Goal: Task Accomplishment & Management: Manage account settings

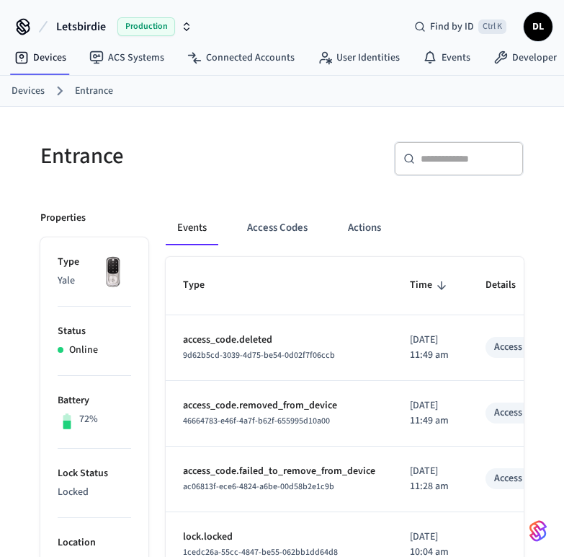
click at [182, 317] on td "access_code.deleted 9d62b5cd-3039-4d75-be54-0d02f7f06ccb" at bounding box center [279, 348] width 227 height 66
click at [203, 344] on p "access_code.deleted" at bounding box center [279, 339] width 192 height 15
click at [422, 343] on p "[DATE] 11:49 am" at bounding box center [430, 347] width 41 height 30
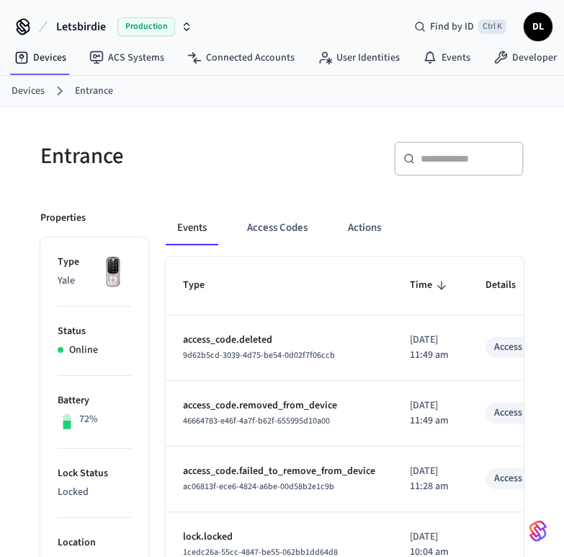
click at [386, 417] on td "access_code.removed_from_device 46664783-e46f-4a7f-b62f-655995d10a00" at bounding box center [279, 414] width 227 height 66
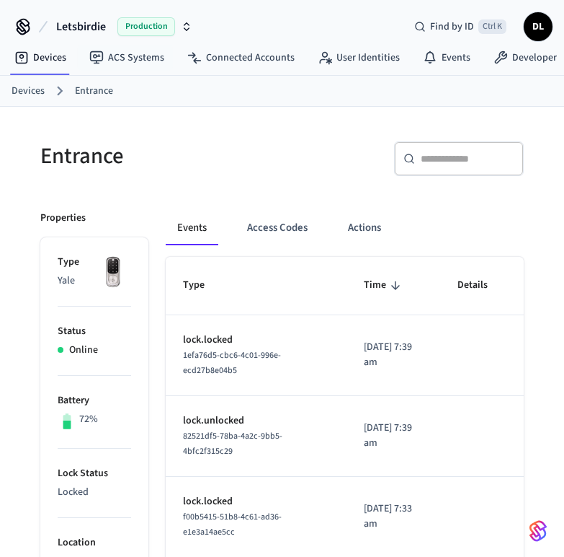
click at [178, 172] on div "Entrance" at bounding box center [148, 155] width 251 height 63
click at [127, 443] on li "Battery 72%" at bounding box center [95, 412] width 74 height 73
click at [293, 230] on button "Access Codes" at bounding box center [278, 227] width 84 height 35
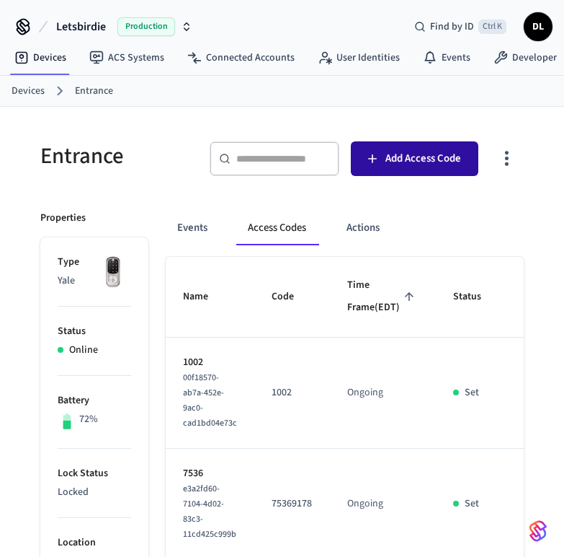
click at [389, 166] on span "Add Access Code" at bounding box center [424, 158] width 76 height 19
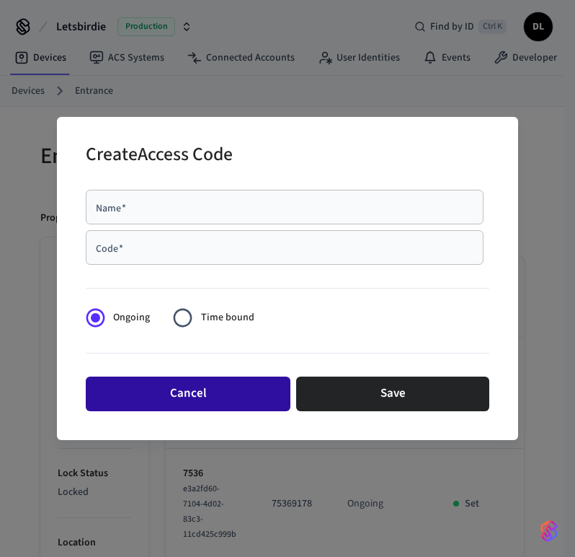
click at [236, 400] on button "Cancel" at bounding box center [188, 393] width 205 height 35
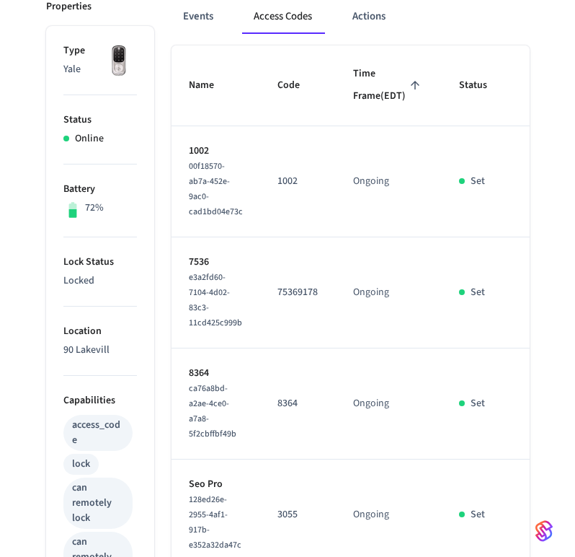
scroll to position [60, 0]
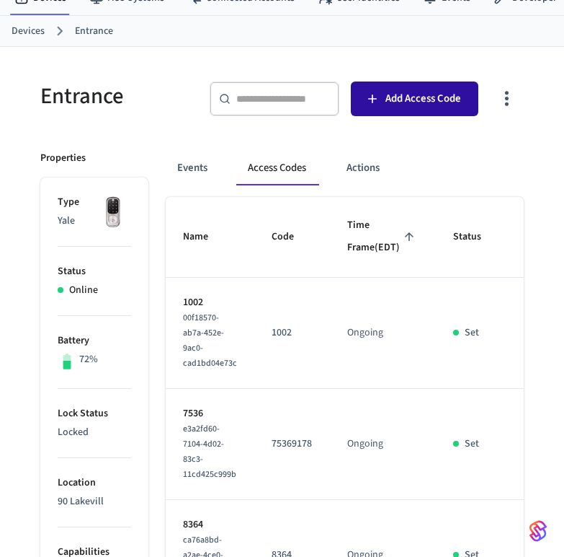
click at [402, 97] on span "Add Access Code" at bounding box center [424, 98] width 76 height 19
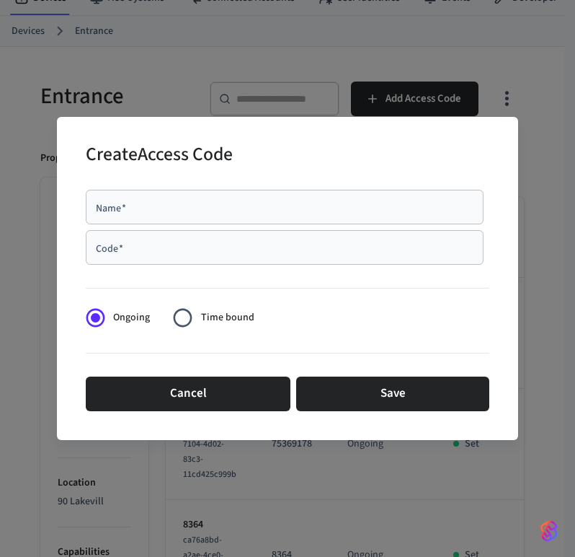
click at [240, 213] on input "Name   *" at bounding box center [284, 207] width 381 height 14
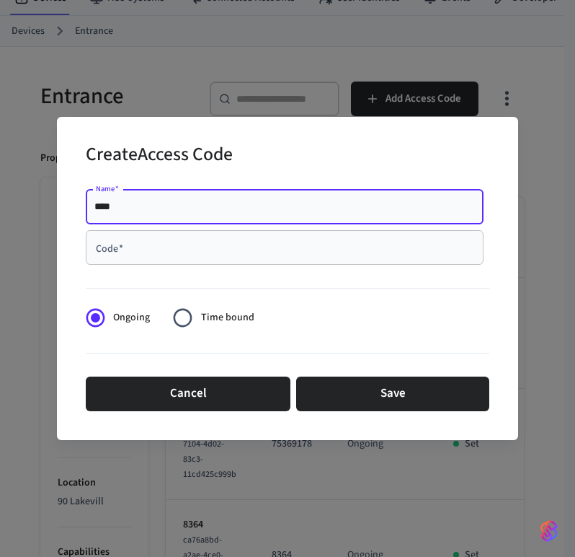
type input "****"
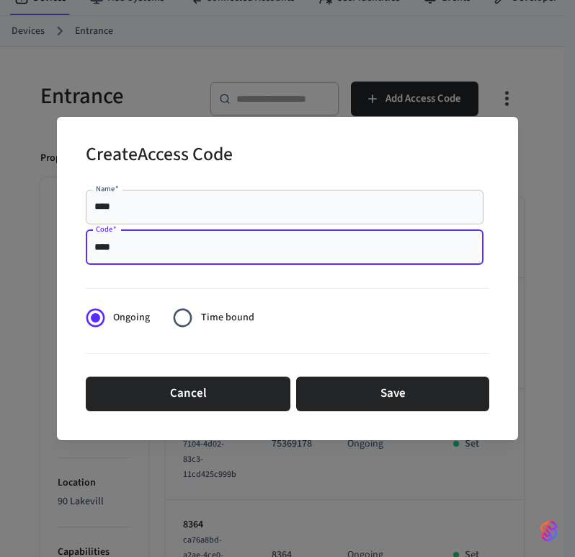
type input "****"
click at [210, 321] on span "Time bound" at bounding box center [227, 317] width 53 height 15
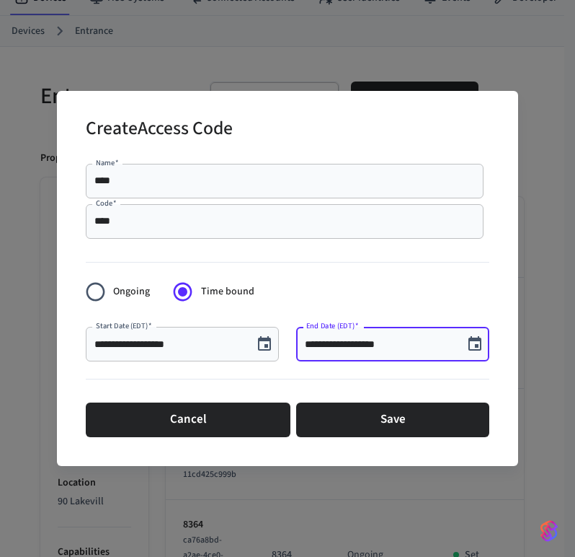
click at [381, 343] on input "**********" at bounding box center [380, 344] width 150 height 14
click at [474, 342] on icon "Choose date, selected date is Sep 18, 2025" at bounding box center [474, 343] width 17 height 17
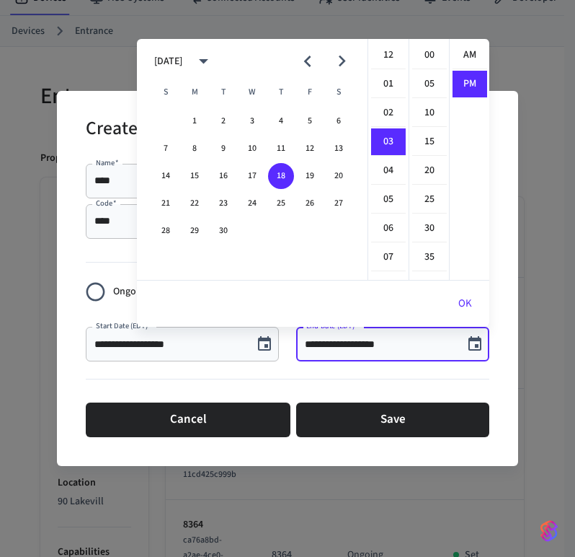
scroll to position [27, 0]
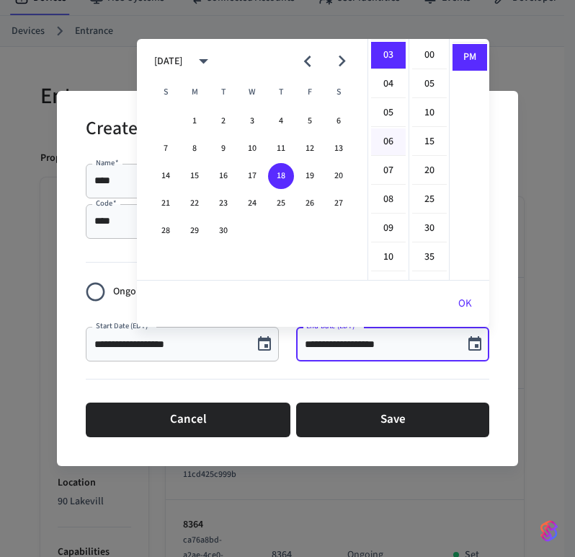
click at [391, 138] on li "06" at bounding box center [388, 141] width 35 height 27
click at [431, 223] on li "30" at bounding box center [429, 228] width 35 height 27
type input "**********"
click at [471, 309] on button "OK" at bounding box center [465, 303] width 48 height 35
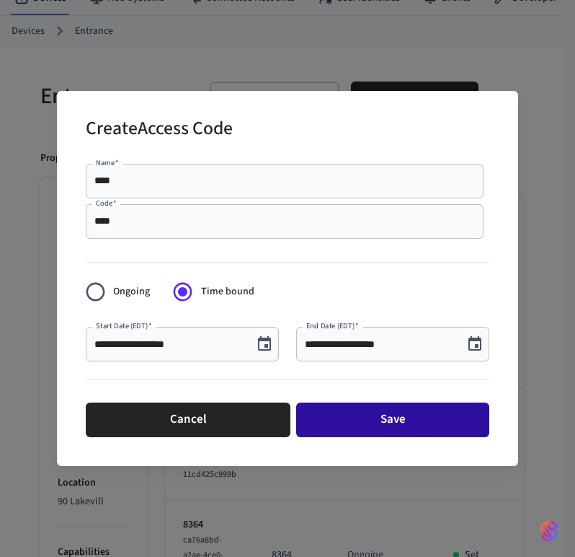
click at [346, 417] on button "Save" at bounding box center [392, 419] width 193 height 35
